Goal: Task Accomplishment & Management: Use online tool/utility

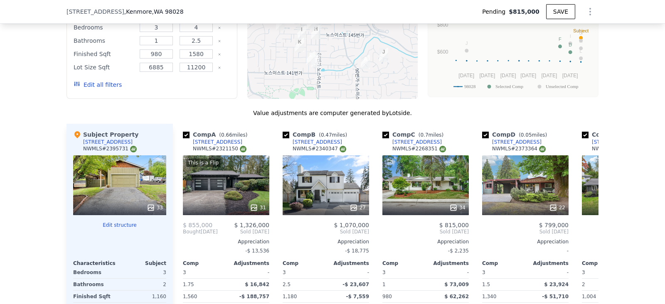
scroll to position [984, 0]
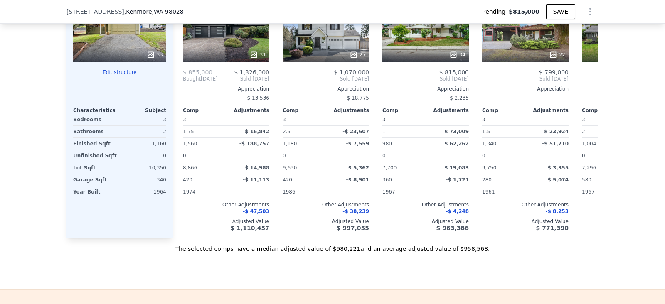
click at [131, 76] on button "Edit structure" at bounding box center [119, 72] width 93 height 7
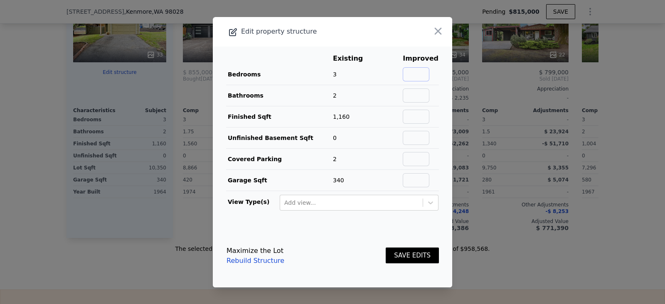
click at [416, 72] on input "text" at bounding box center [416, 74] width 27 height 14
type input "4"
click at [438, 86] on main "Existing Improved Bedrooms 3 33% 4 Bathrooms 2 Finished Sqft 1,160 Unfinished B…" at bounding box center [332, 136] width 239 height 178
click at [412, 94] on input "text" at bounding box center [416, 96] width 27 height 14
type input "3"
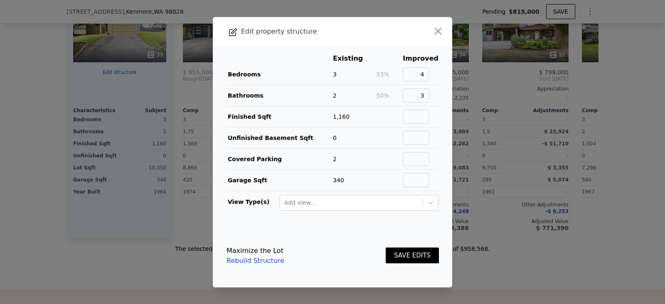
click at [439, 94] on main "Existing Improved Bedrooms 3 33% 4 Bathrooms 2 50% 3 Finished Sqft 1,160 Unfini…" at bounding box center [332, 136] width 239 height 178
click at [415, 115] on input "text" at bounding box center [416, 117] width 27 height 14
type input "1760"
click at [436, 106] on main "Existing Improved Bedrooms 3 33% 4 Bathrooms 2 50% 3 Finished Sqft 1,160 52% 17…" at bounding box center [332, 136] width 239 height 178
click at [397, 254] on button "SAVE EDITS" at bounding box center [412, 256] width 53 height 16
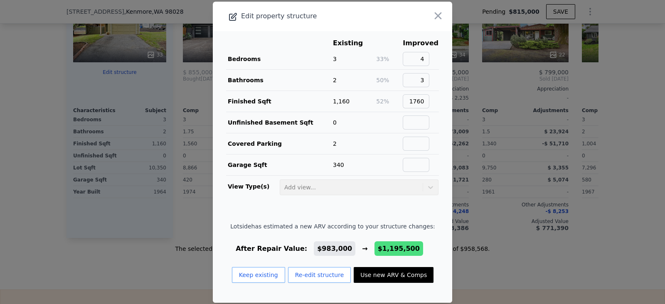
click at [432, 17] on icon "button" at bounding box center [438, 16] width 12 height 12
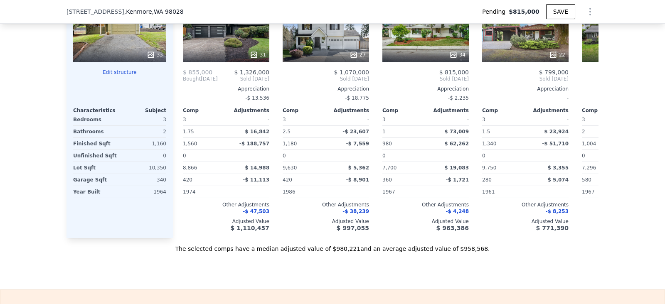
click at [124, 73] on div "Subject Property 8824 NE 152nd St NWMLS # 2395731 33 Edit structure Characteris…" at bounding box center [120, 104] width 106 height 267
click at [121, 74] on button "Edit structure" at bounding box center [119, 72] width 93 height 7
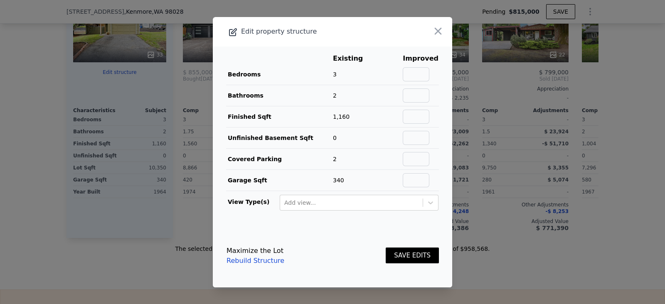
click at [119, 76] on div at bounding box center [332, 152] width 665 height 304
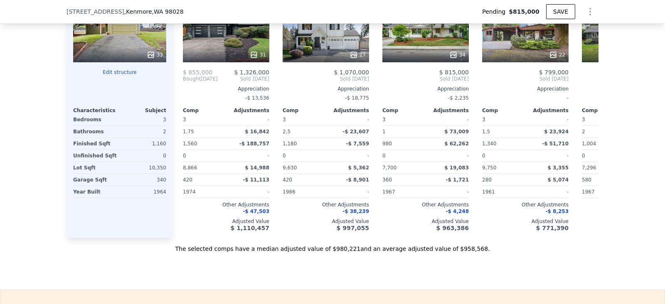
click at [118, 76] on button "Edit structure" at bounding box center [119, 72] width 93 height 7
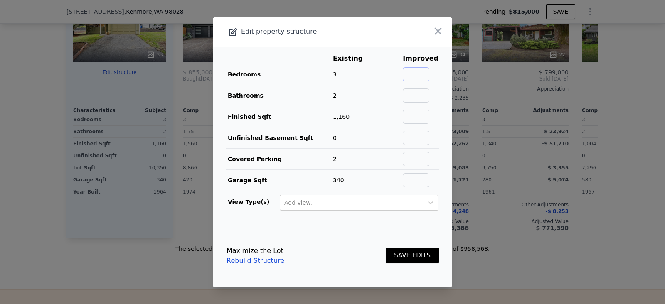
click at [418, 76] on input "text" at bounding box center [416, 74] width 27 height 14
type input "4"
drag, startPoint x: 431, startPoint y: 87, endPoint x: 425, endPoint y: 89, distance: 6.2
click at [426, 89] on main "Existing Improved Bedrooms 3 33% 4 Bathrooms 2 Finished Sqft 1,160 Unfinished B…" at bounding box center [332, 136] width 239 height 178
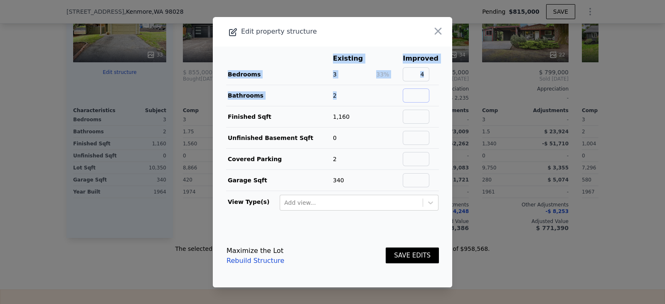
click at [418, 90] on input "text" at bounding box center [416, 96] width 27 height 14
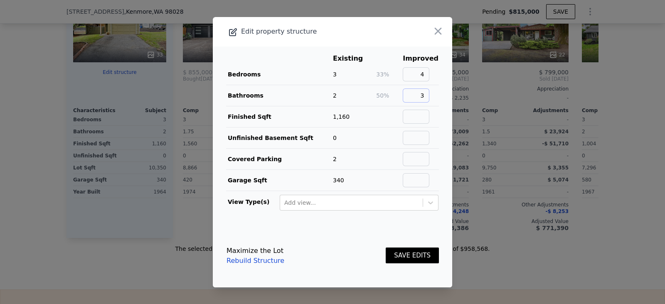
type input "3"
click at [440, 104] on main "Existing Improved Bedrooms 3 33% 4 Bathrooms 2 50% 3 Finished Sqft 1,160 Unfini…" at bounding box center [332, 136] width 239 height 178
click at [414, 115] on input "text" at bounding box center [416, 117] width 27 height 14
type input "1860"
click at [426, 253] on button "SAVE EDITS" at bounding box center [412, 256] width 53 height 16
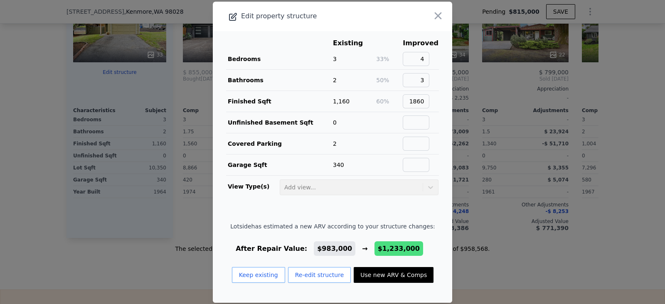
click at [426, 253] on footer "Lotside has estimated a new ARV according to your structure changes: After Repa…" at bounding box center [332, 256] width 239 height 94
drag, startPoint x: 369, startPoint y: 246, endPoint x: 402, endPoint y: 250, distance: 33.5
click at [402, 250] on span "$1,233,000" at bounding box center [399, 249] width 42 height 8
click at [420, 244] on div "After Repair Value: $983,000 → $1,233,000" at bounding box center [332, 249] width 204 height 10
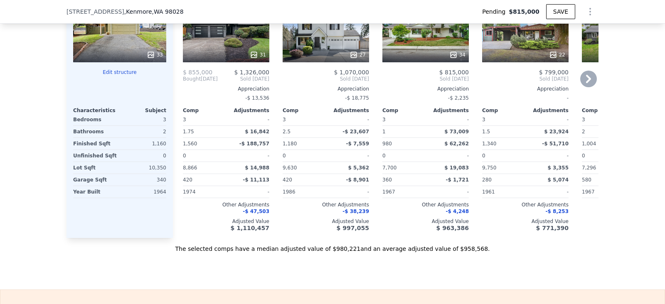
type input "$ 983,000"
type input "$ 35,338"
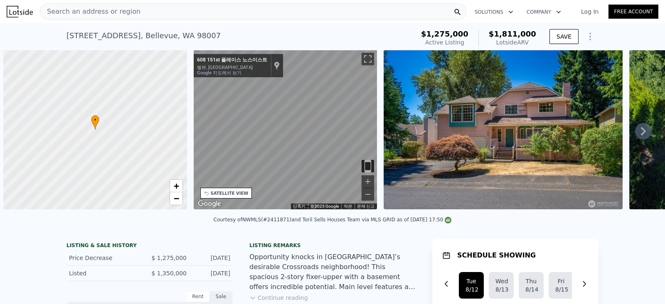
scroll to position [0, 3]
